Goal: Participate in discussion

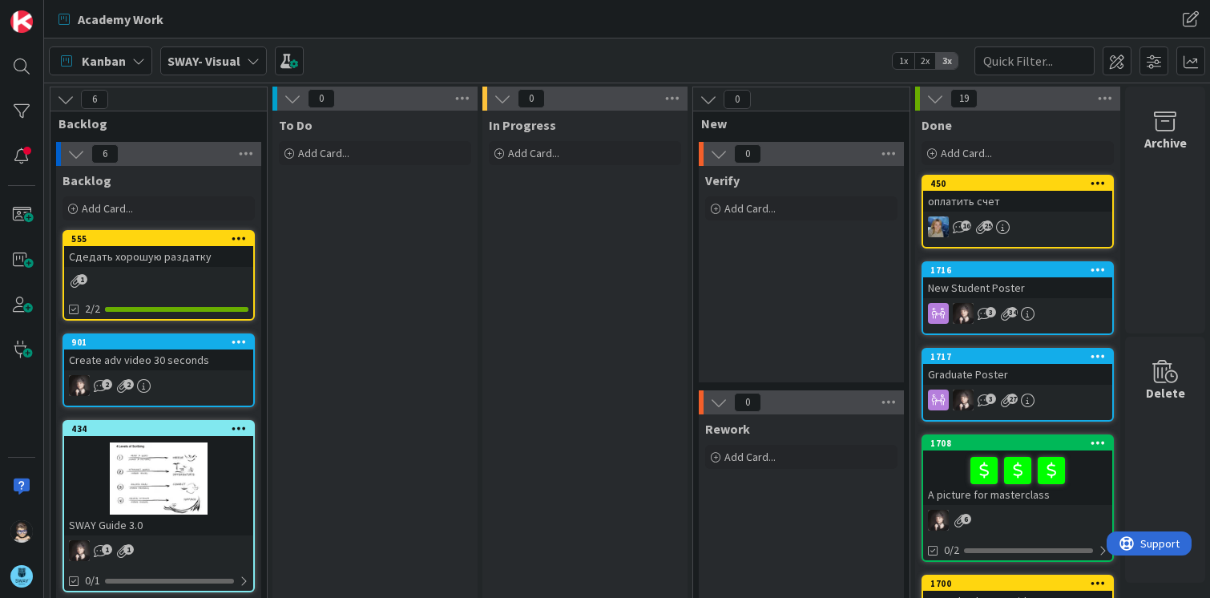
click at [252, 62] on icon at bounding box center [253, 60] width 13 height 13
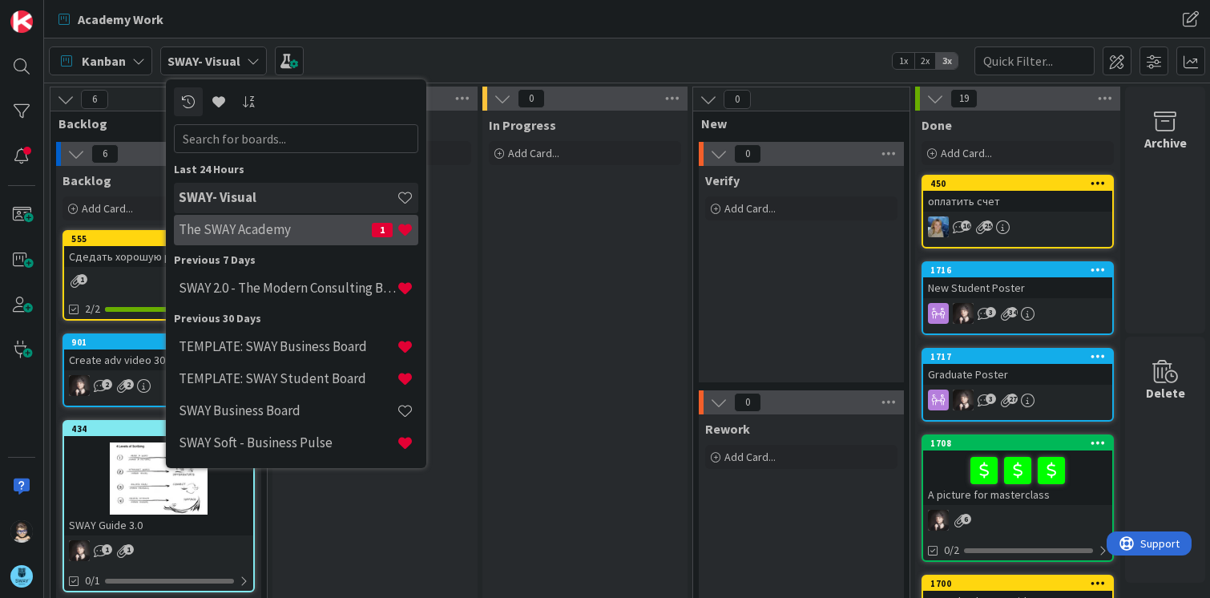
click at [250, 231] on h4 "The SWAY Academy" at bounding box center [275, 229] width 193 height 16
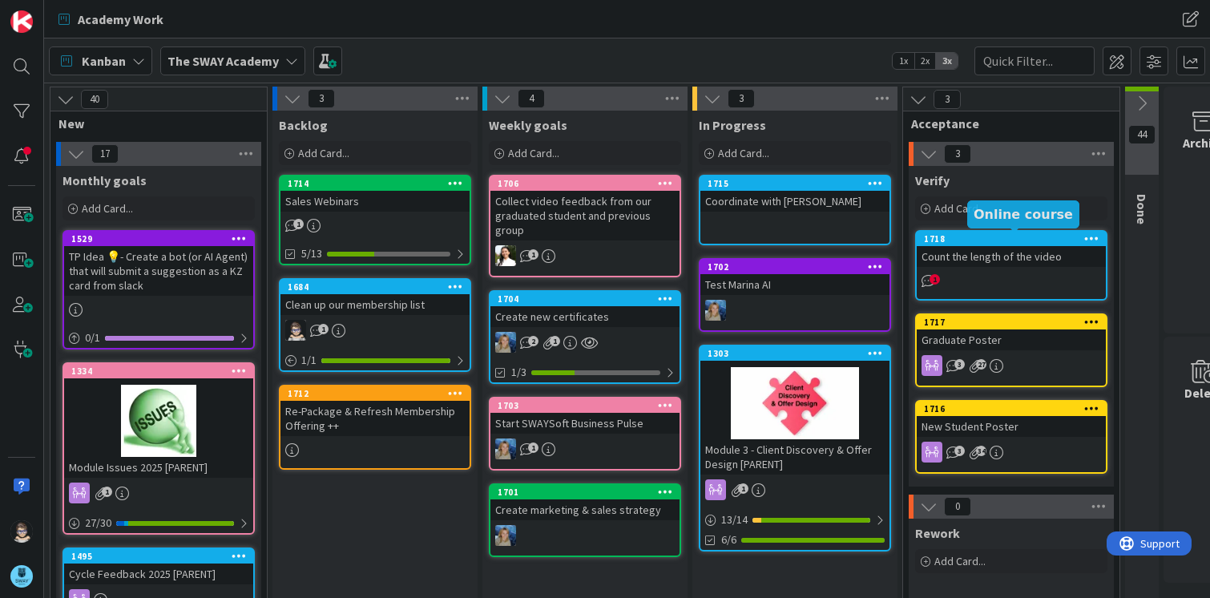
click at [988, 239] on div "1718" at bounding box center [1015, 238] width 182 height 11
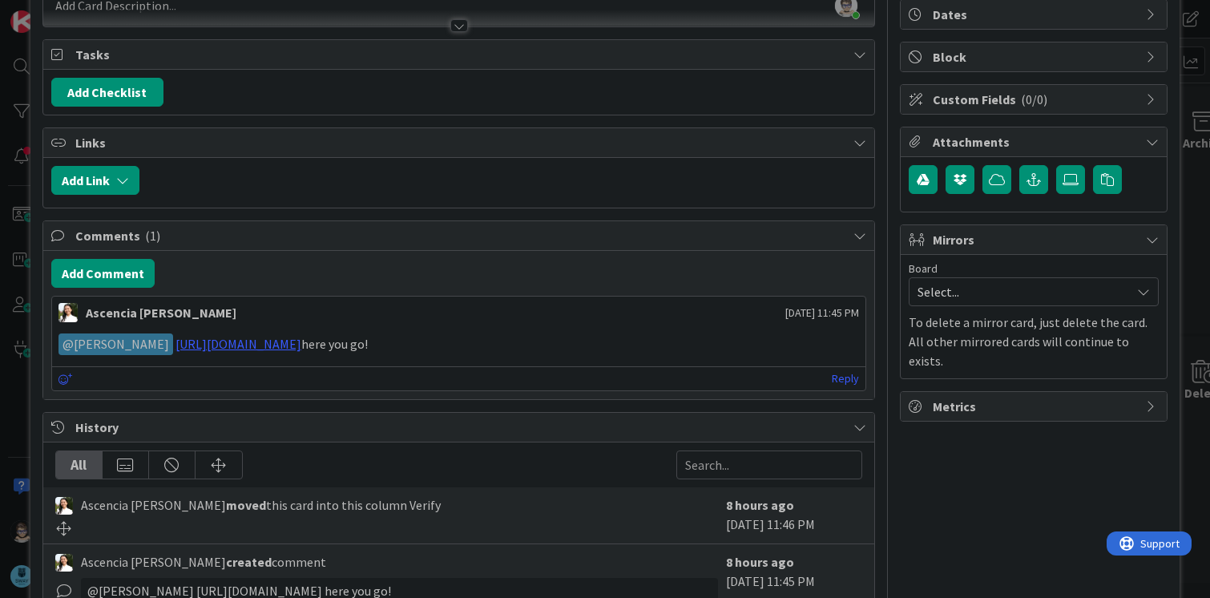
scroll to position [159, 0]
click at [63, 381] on icon at bounding box center [65, 378] width 14 height 11
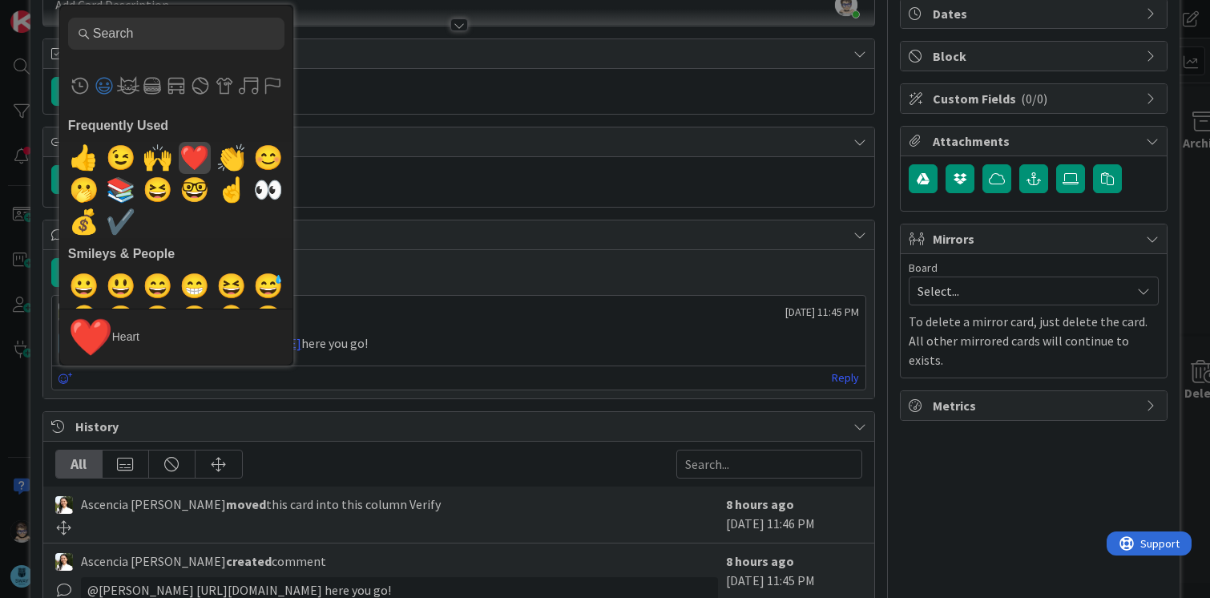
click at [187, 165] on span "❤️" at bounding box center [194, 158] width 38 height 32
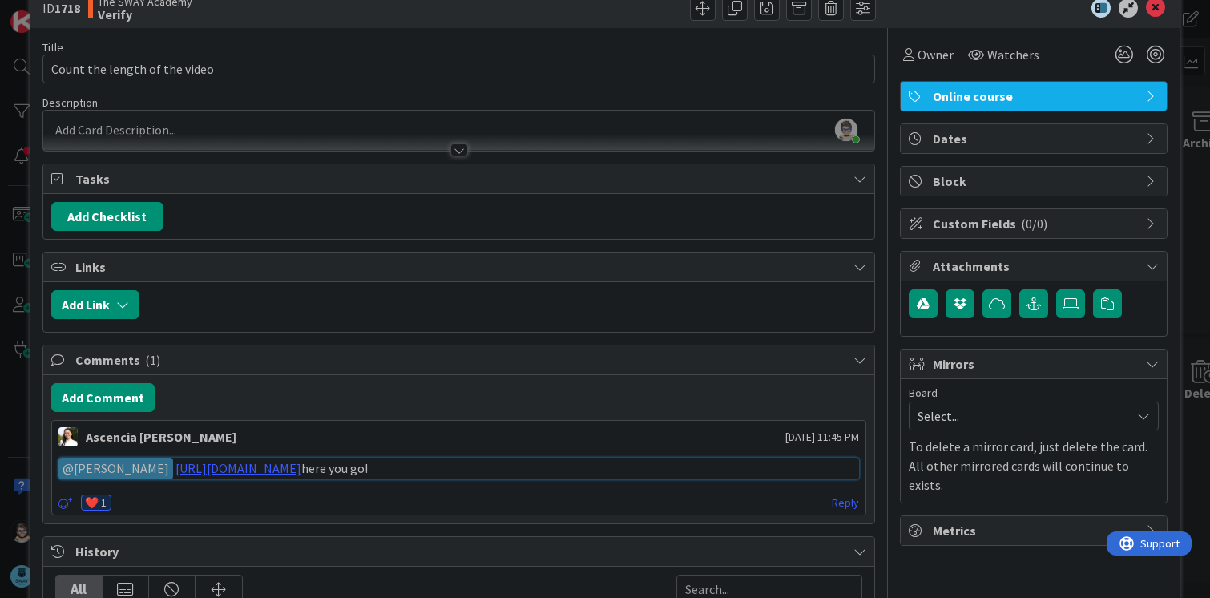
scroll to position [0, 0]
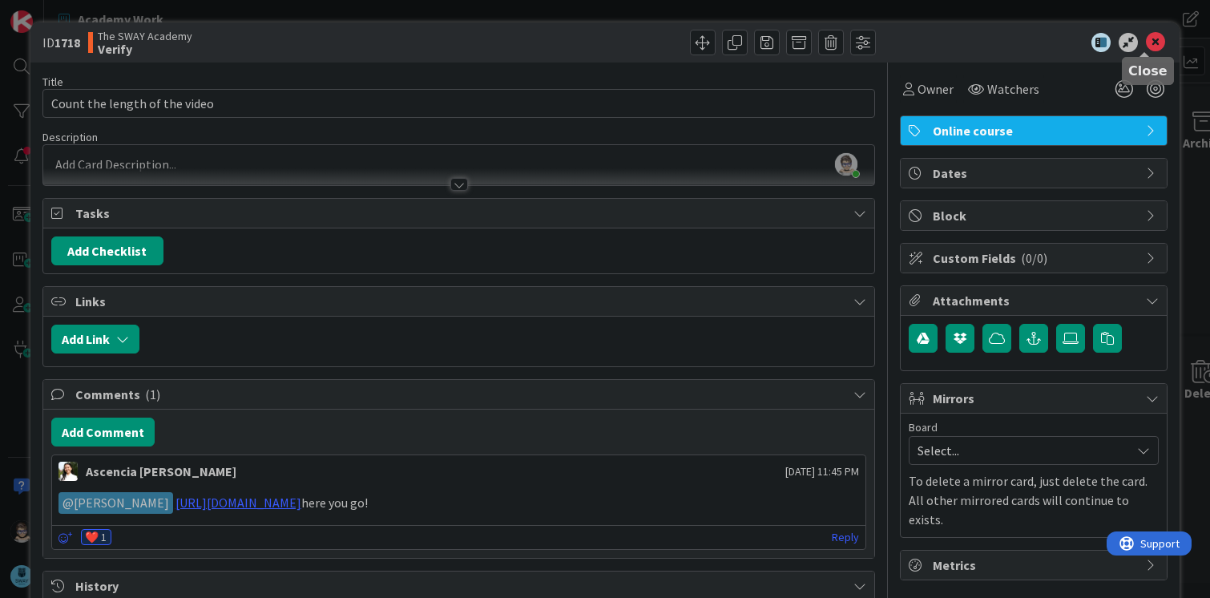
click at [1146, 43] on icon at bounding box center [1155, 42] width 19 height 19
